Goal: Information Seeking & Learning: Learn about a topic

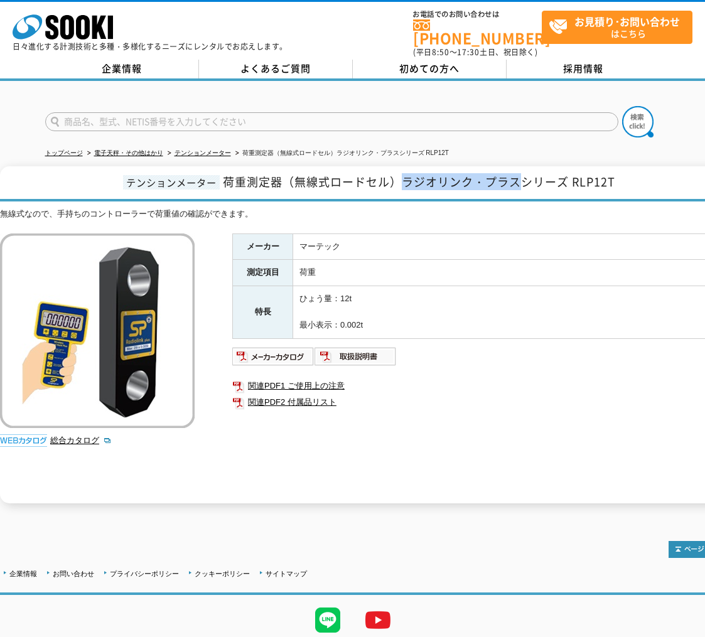
drag, startPoint x: 406, startPoint y: 175, endPoint x: 524, endPoint y: 179, distance: 118.0
click at [524, 179] on span "荷重測定器（無線式ロードセル）ラジオリンク・プラスシリーズ RLP12T" at bounding box center [419, 181] width 392 height 17
copy span "ラジオリンク・プラス"
drag, startPoint x: 283, startPoint y: 176, endPoint x: 221, endPoint y: 174, distance: 61.5
click at [221, 174] on h1 "テンションメーター 荷重測定器（無線式ロードセル）ラジオリンク・プラスシリーズ RLP12T" at bounding box center [367, 183] width 734 height 35
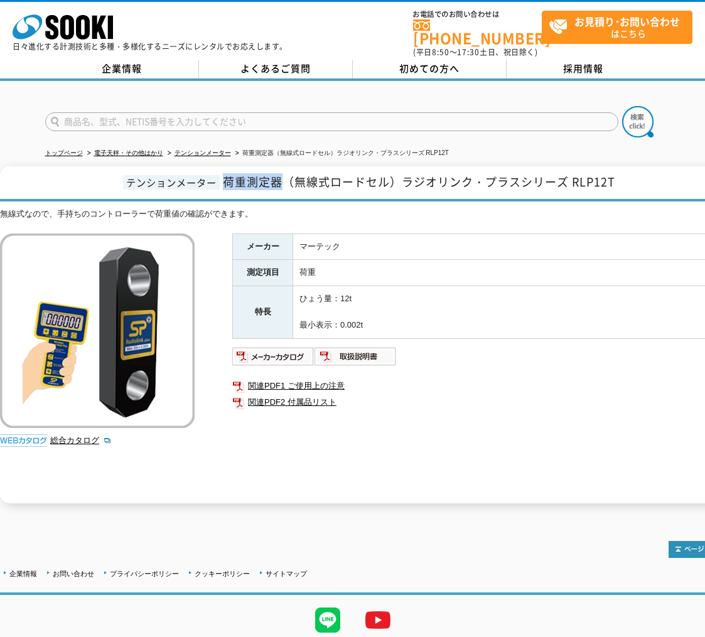
copy span "荷重測定器"
click at [372, 173] on span "荷重測定器（無線式ロードセル）ラジオリンク・プラスシリーズ RLP12T" at bounding box center [419, 181] width 392 height 17
drag, startPoint x: 628, startPoint y: 169, endPoint x: 405, endPoint y: 188, distance: 224.2
click at [405, 188] on h1 "テンションメーター 荷重測定器（無線式ロードセル）ラジオリンク・プラスシリーズ RLP12T" at bounding box center [367, 183] width 734 height 35
copy span "ラジオリンク・プラスシリーズ RLP12T"
